Goal: Task Accomplishment & Management: Manage account settings

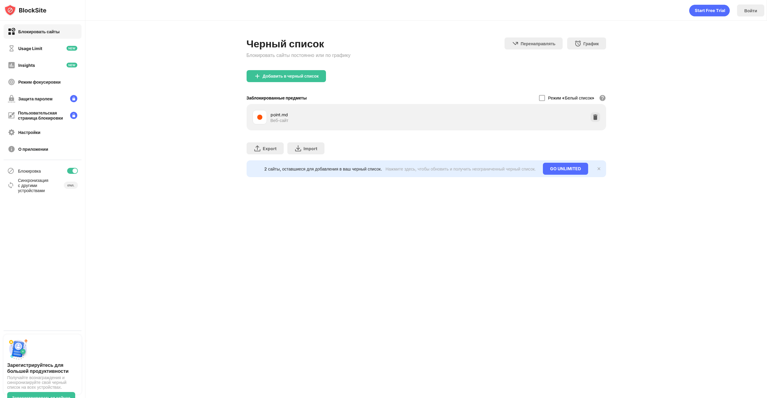
click at [449, 120] on div "point.md Веб-сайт" at bounding box center [426, 117] width 352 height 19
click at [287, 77] on div "Добавить в черный список" at bounding box center [291, 76] width 56 height 5
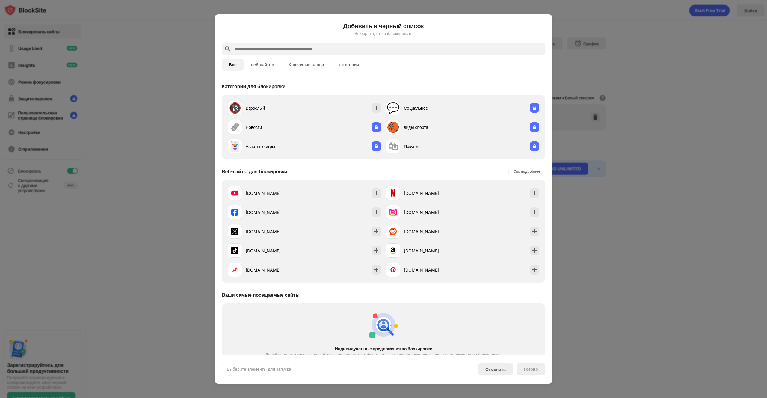
click at [278, 50] on input "text" at bounding box center [388, 49] width 309 height 7
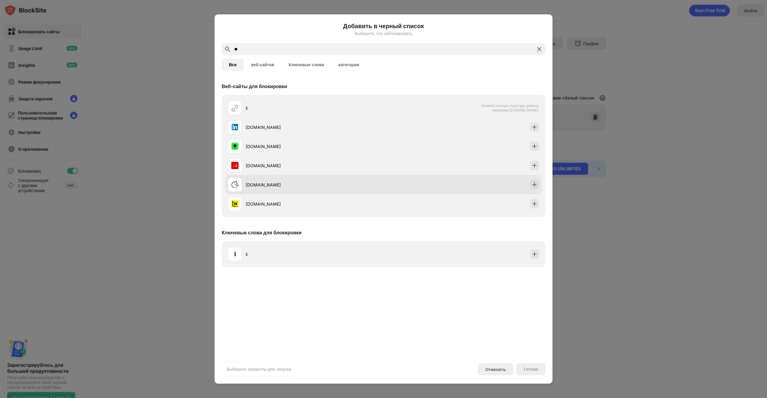
type input "**"
click at [264, 188] on div "[DOMAIN_NAME]" at bounding box center [306, 184] width 156 height 14
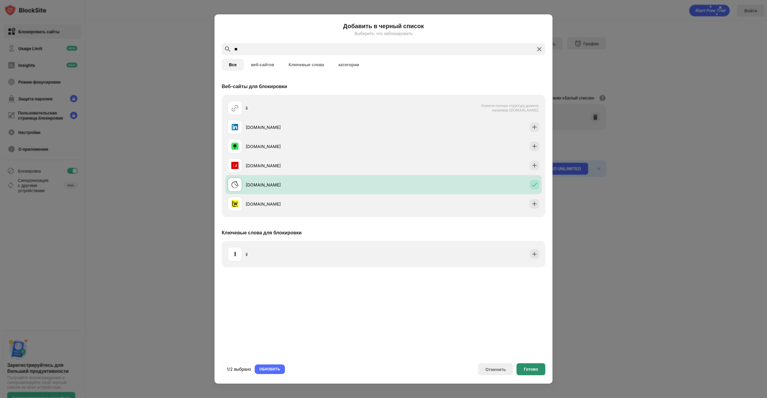
click at [535, 374] on div "Готово" at bounding box center [531, 369] width 29 height 12
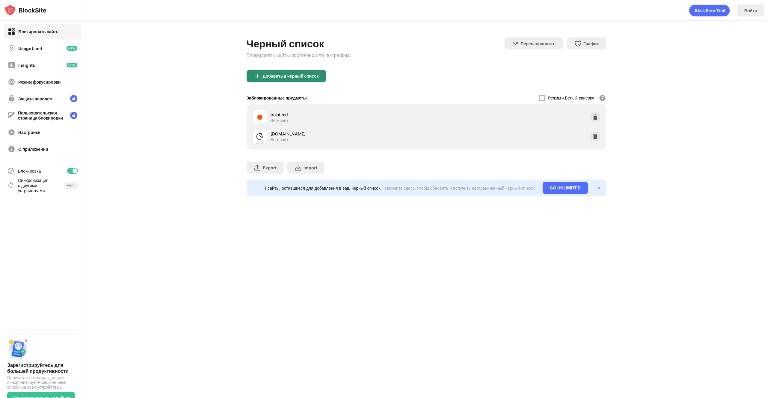
click at [284, 76] on div "Добавить в черный список" at bounding box center [291, 76] width 56 height 5
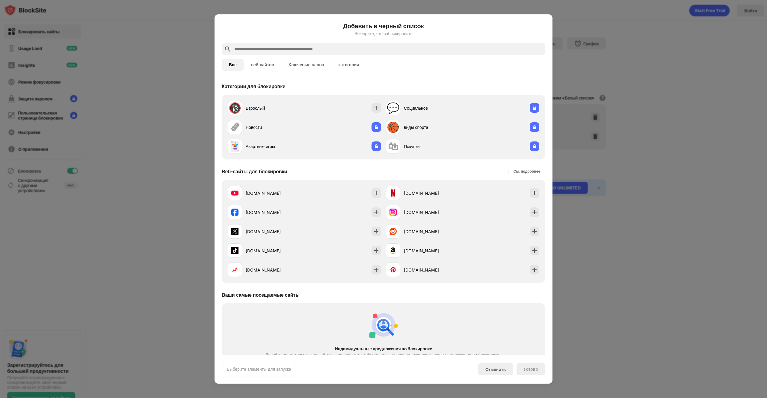
click at [257, 51] on input "text" at bounding box center [388, 49] width 309 height 7
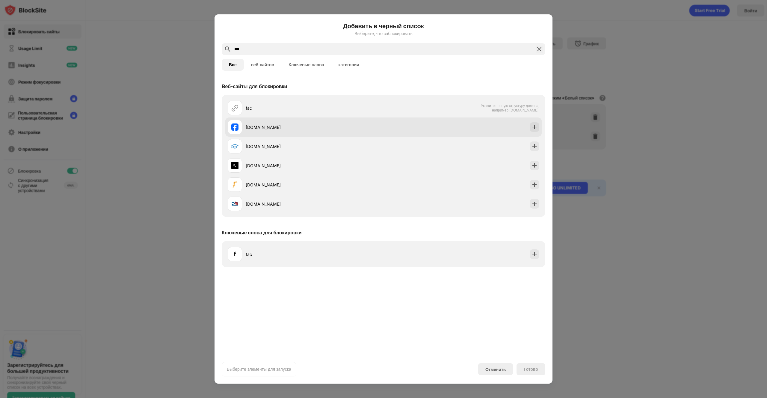
type input "***"
click at [283, 126] on div "[DOMAIN_NAME]" at bounding box center [315, 127] width 138 height 6
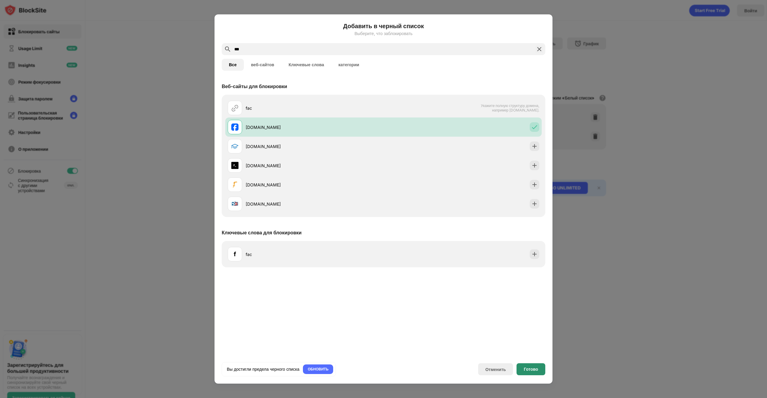
click at [521, 370] on div "Готово" at bounding box center [531, 369] width 29 height 12
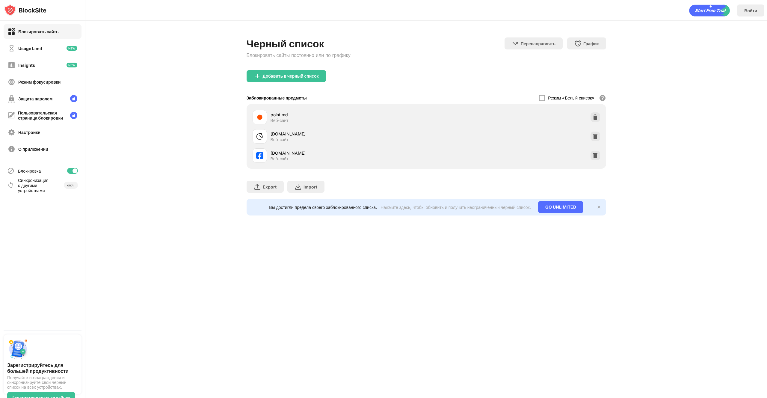
click at [391, 307] on div "Войти Черный список Блокировать сайты постоянно или по графику Перенаправлять Н…" at bounding box center [426, 199] width 682 height 398
